Goal: Use online tool/utility: Utilize a website feature to perform a specific function

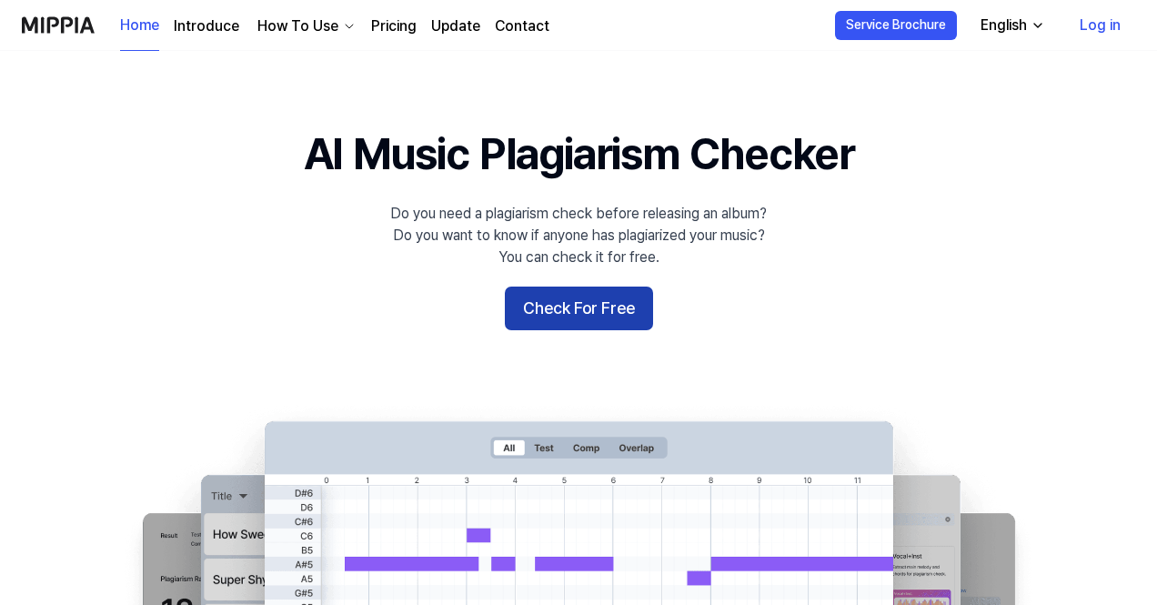
click at [638, 297] on button "Check For Free" at bounding box center [579, 309] width 148 height 44
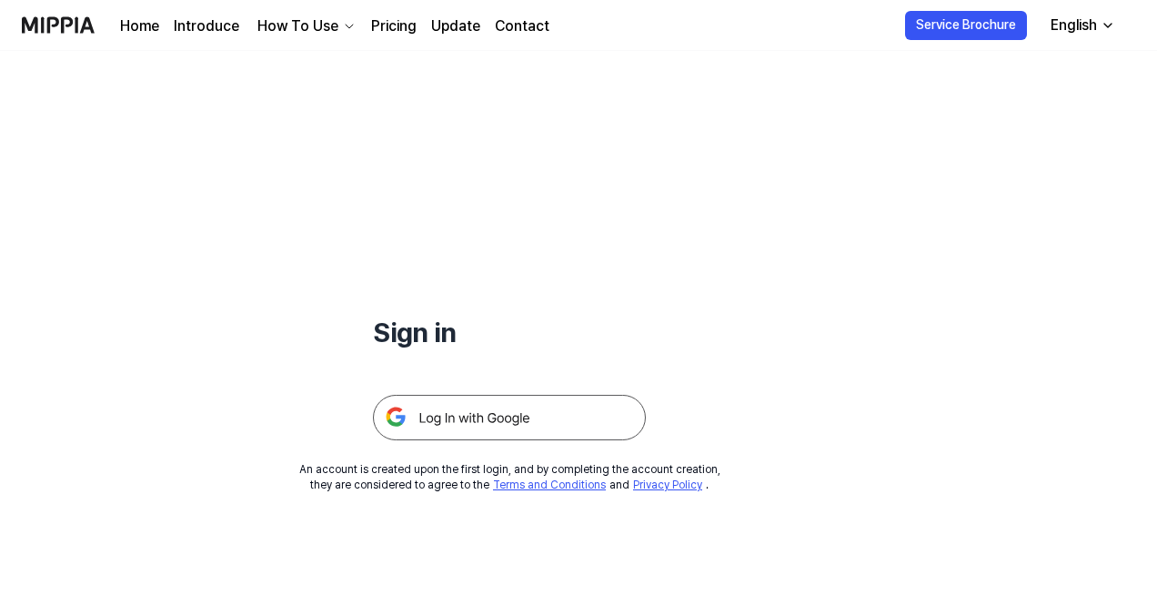
click at [561, 403] on img at bounding box center [509, 417] width 273 height 45
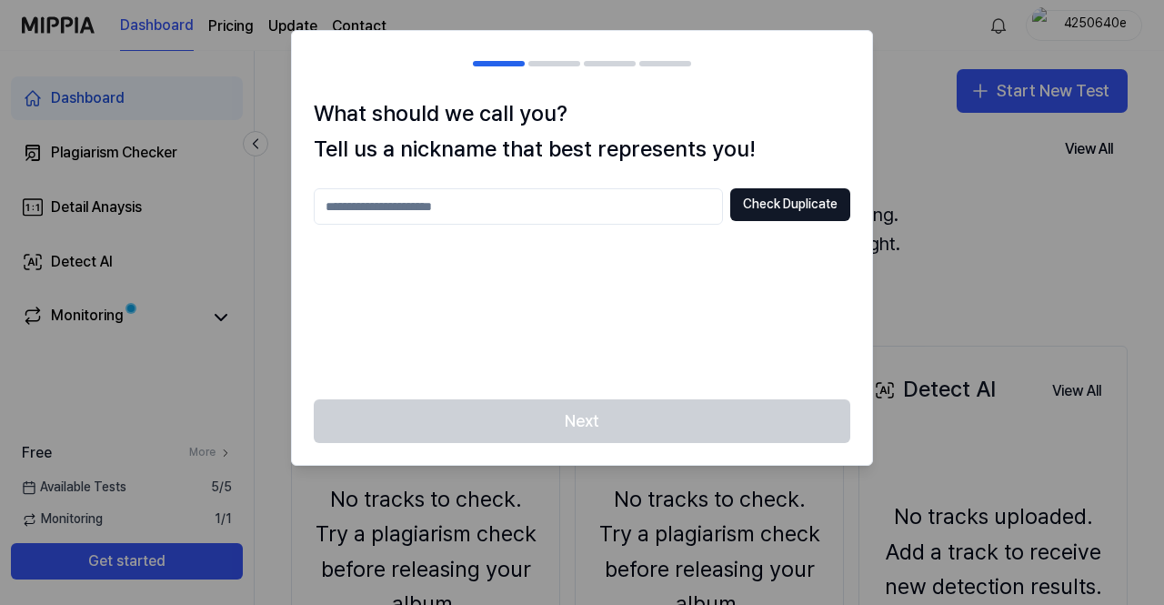
click at [555, 192] on input "text" at bounding box center [518, 206] width 409 height 36
type input "**********"
click at [809, 208] on button "Check Duplicate" at bounding box center [791, 204] width 120 height 33
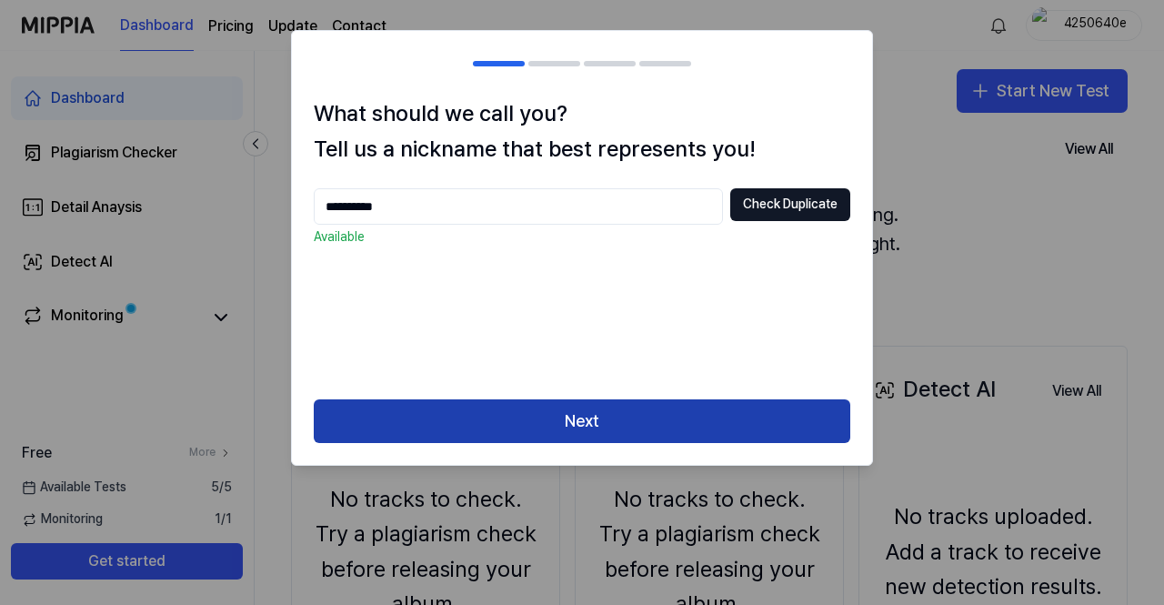
click at [611, 410] on button "Next" at bounding box center [582, 421] width 537 height 44
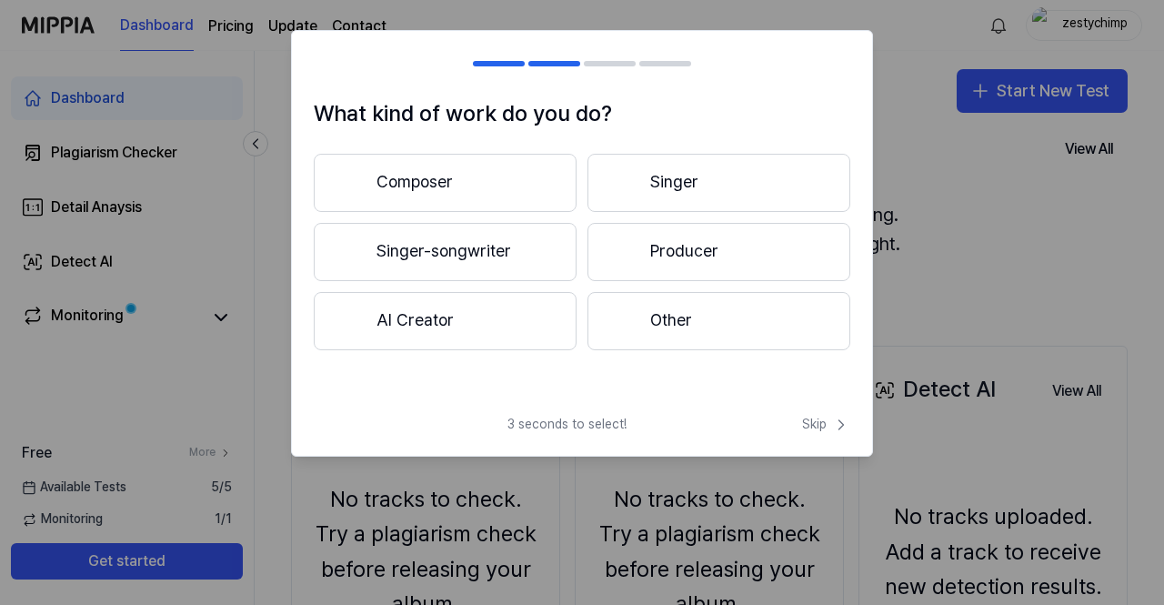
click at [388, 203] on button "Composer" at bounding box center [445, 183] width 263 height 58
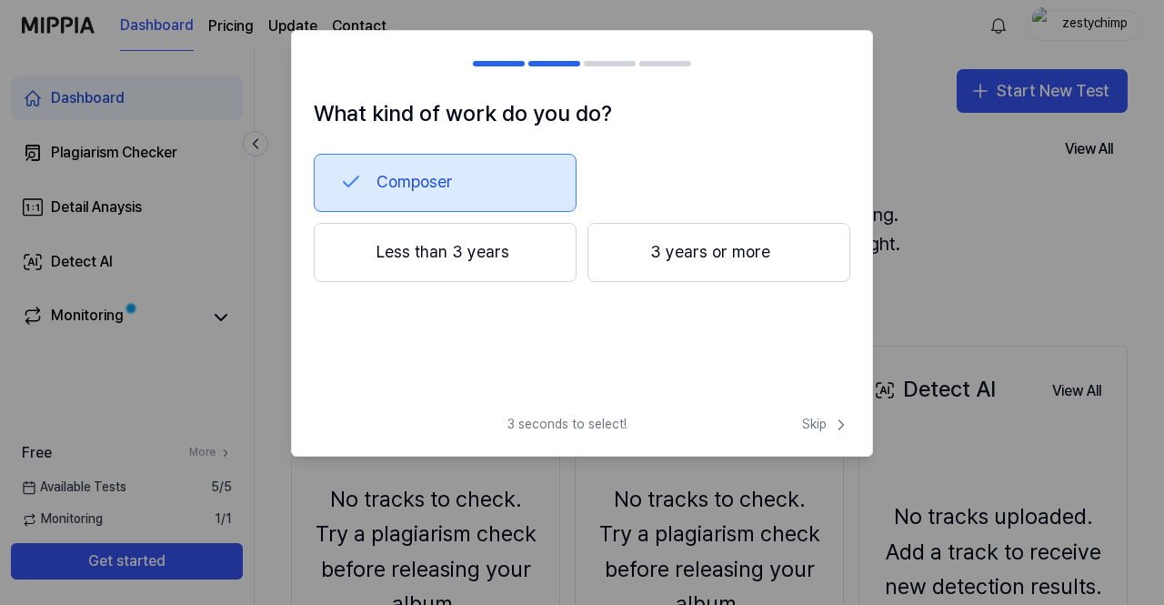
click at [451, 263] on button "Less than 3 years" at bounding box center [445, 253] width 263 height 60
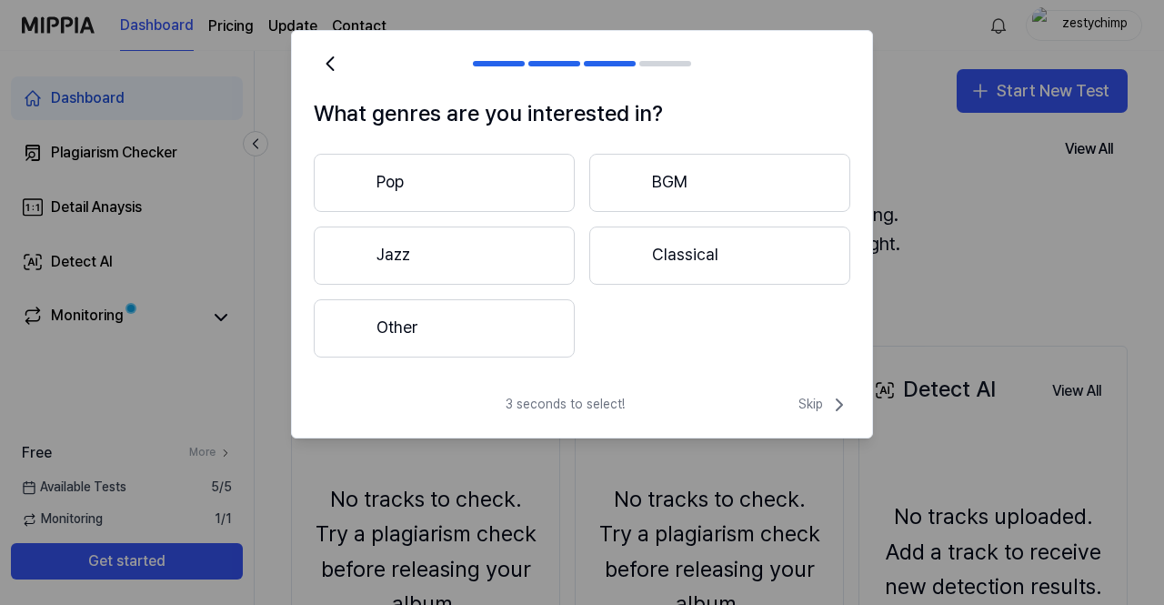
click at [547, 314] on button "Other" at bounding box center [444, 328] width 261 height 58
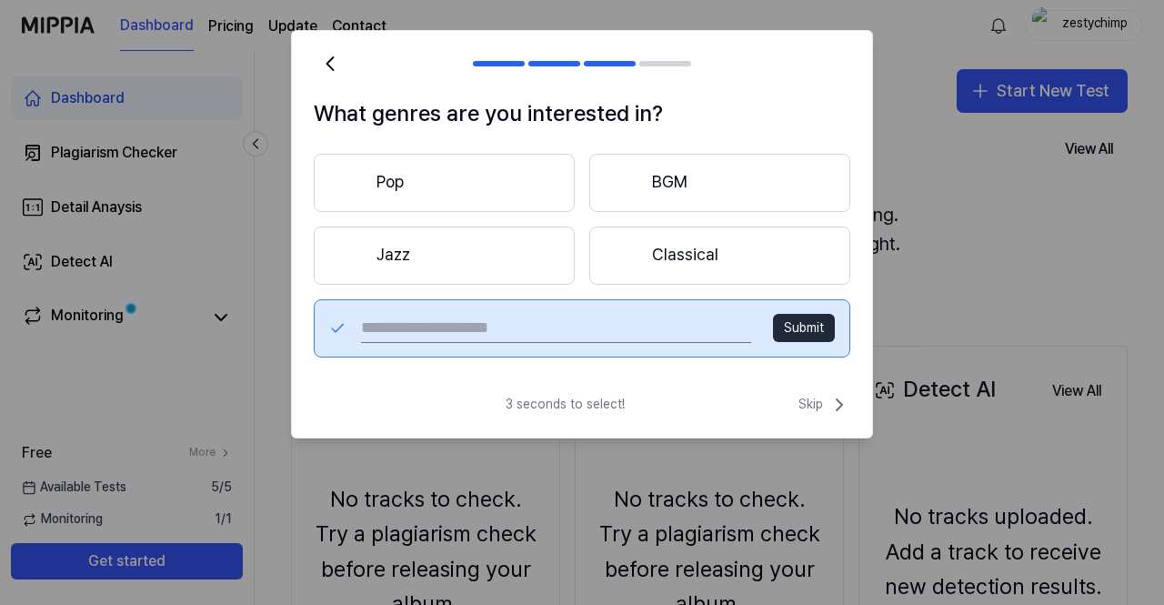
click at [414, 190] on button "Pop" at bounding box center [444, 183] width 261 height 58
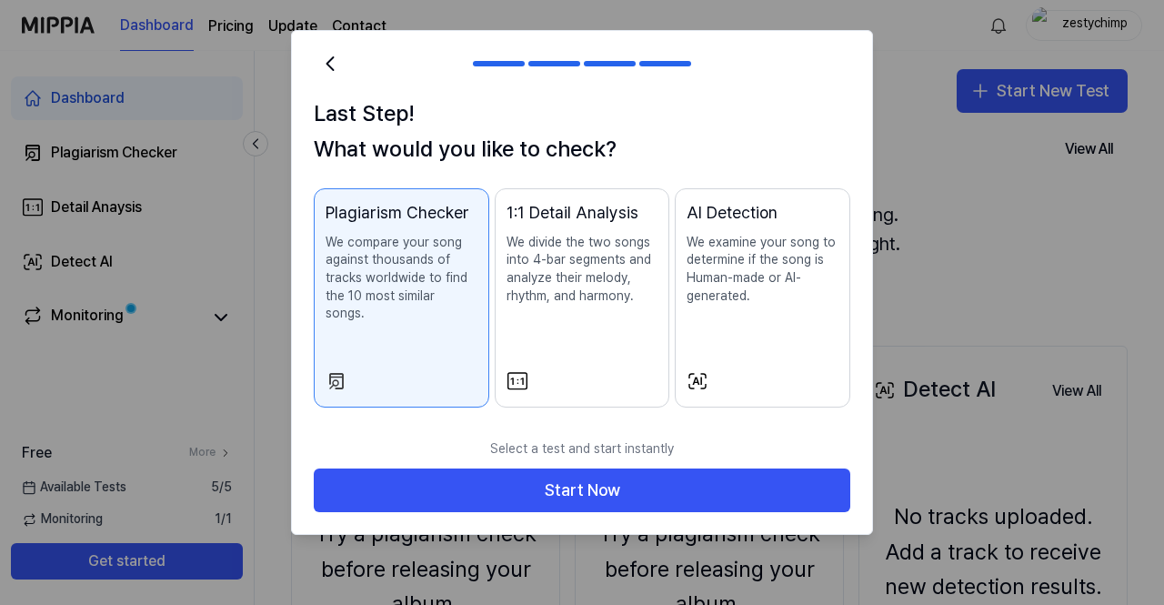
click at [717, 257] on p "We examine your song to determine if the song is Human-made or AI-generated." at bounding box center [763, 269] width 152 height 71
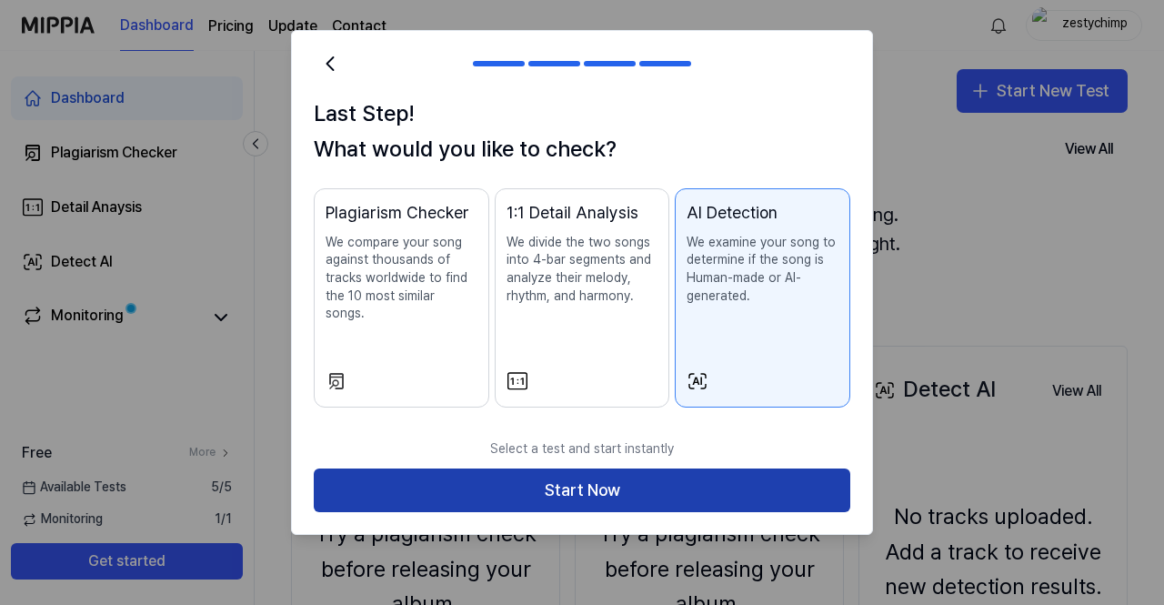
click at [631, 469] on button "Start Now" at bounding box center [582, 491] width 537 height 44
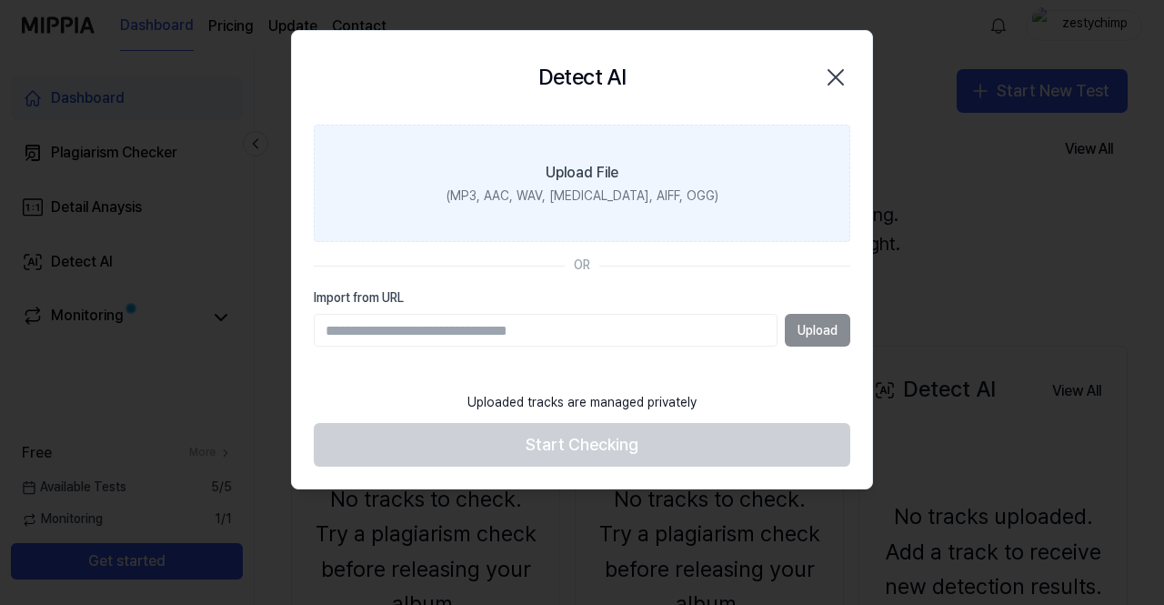
click at [547, 159] on label "Upload File (MP3, AAC, WAV, [MEDICAL_DATA], AIFF, OGG)" at bounding box center [582, 184] width 537 height 118
click at [0, 0] on input "Upload File (MP3, AAC, WAV, [MEDICAL_DATA], AIFF, OGG)" at bounding box center [0, 0] width 0 height 0
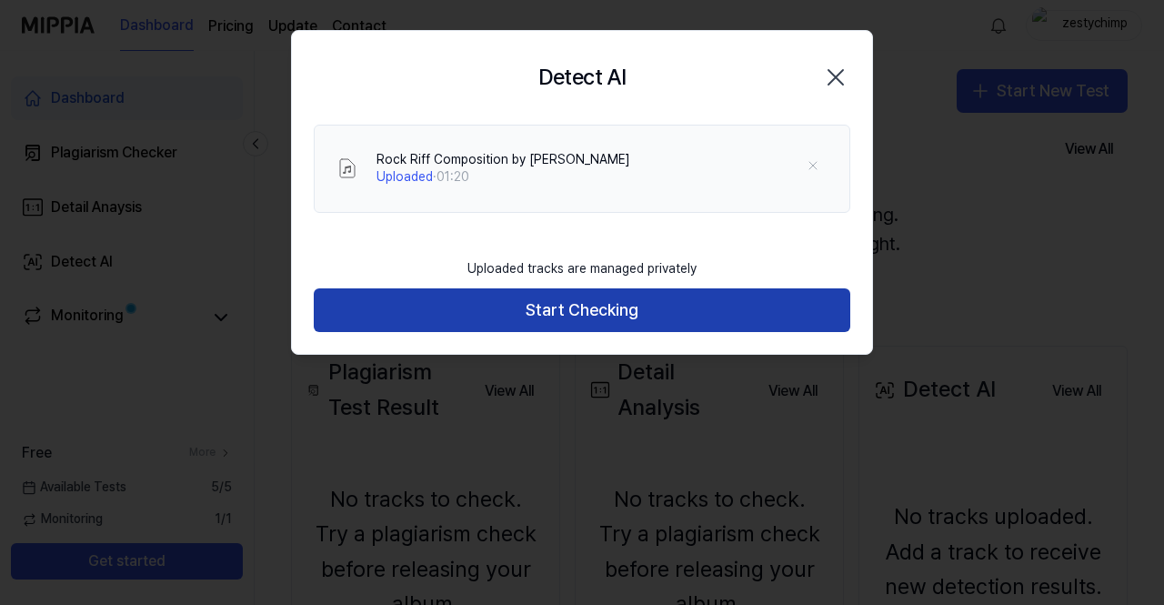
click at [699, 318] on button "Start Checking" at bounding box center [582, 310] width 537 height 44
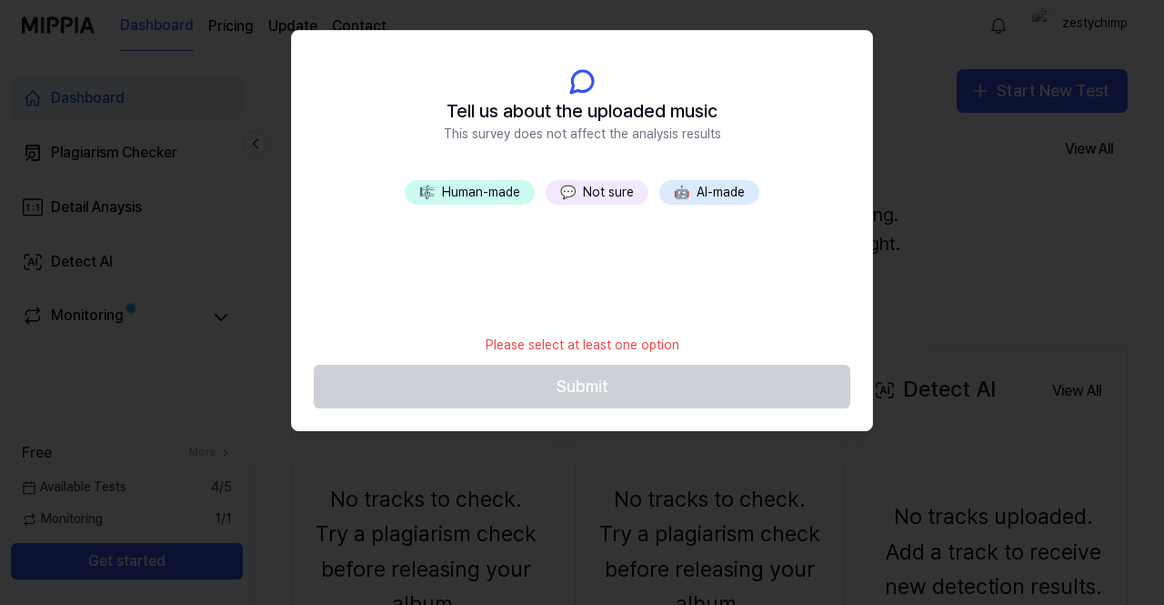
click at [590, 185] on button "💬 Not sure" at bounding box center [597, 192] width 103 height 25
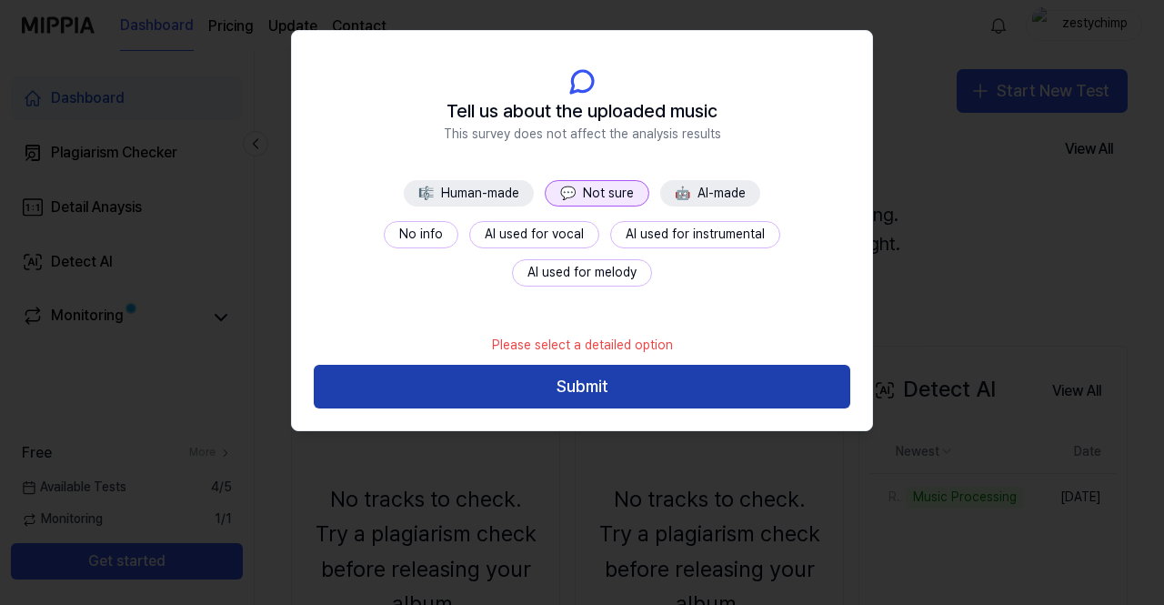
click at [610, 396] on button "Submit" at bounding box center [582, 387] width 537 height 44
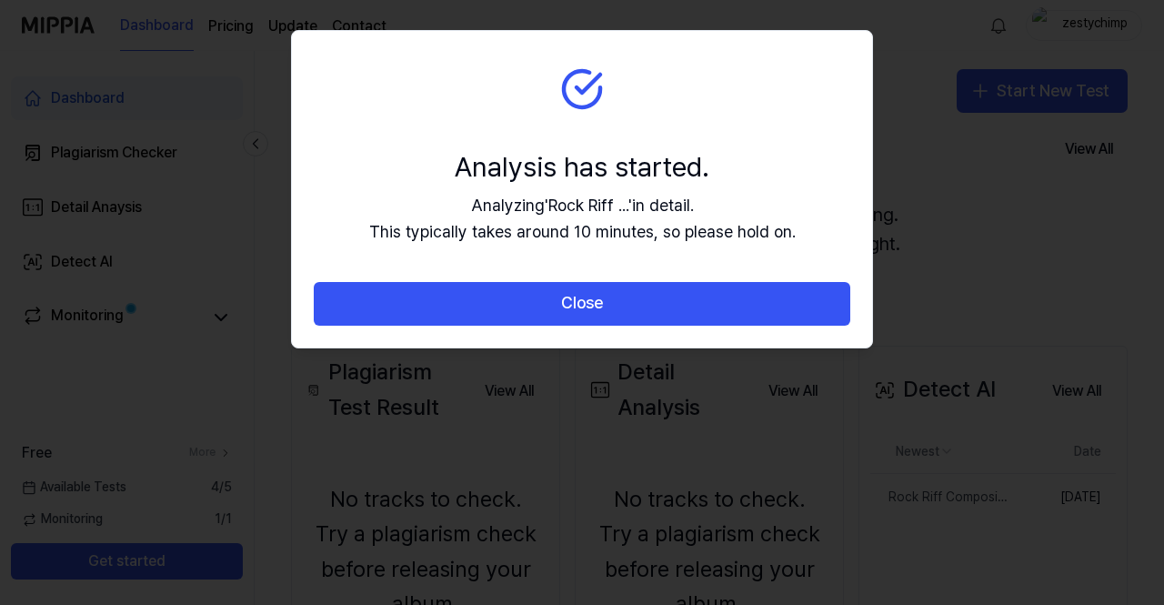
click at [599, 119] on section "Analysis has started. Analyzing ' Rock Riff ... ' in detail. This typically tak…" at bounding box center [582, 156] width 580 height 251
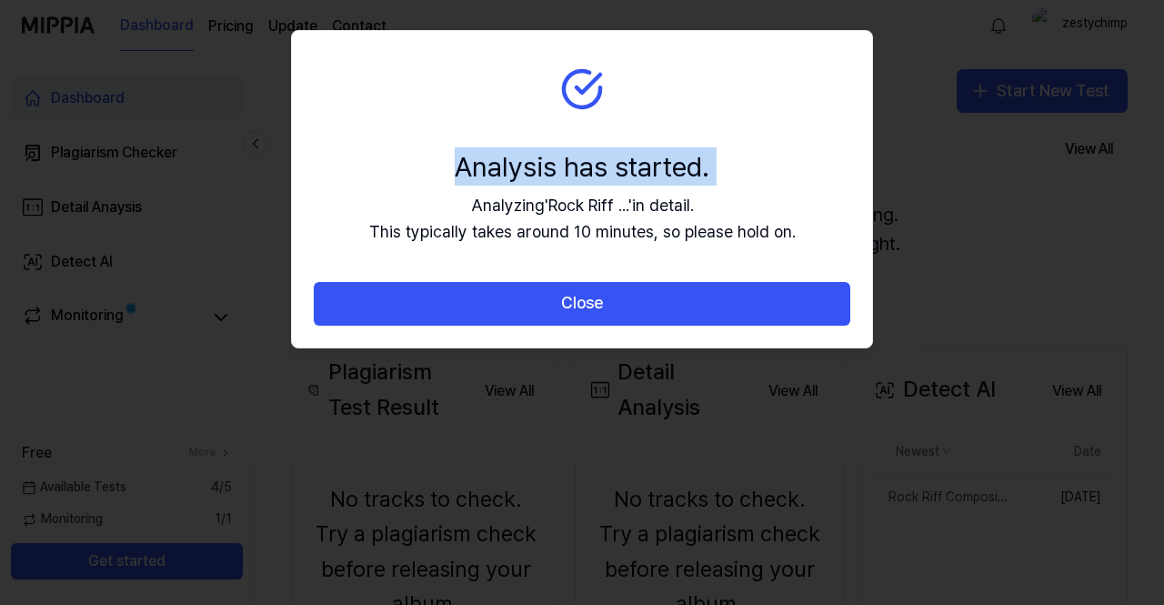
click at [599, 119] on section "Analysis has started. Analyzing ' Rock Riff ... ' in detail. This typically tak…" at bounding box center [582, 156] width 580 height 251
click at [644, 166] on div "Analysis has started." at bounding box center [582, 166] width 427 height 38
